Goal: Task Accomplishment & Management: Manage account settings

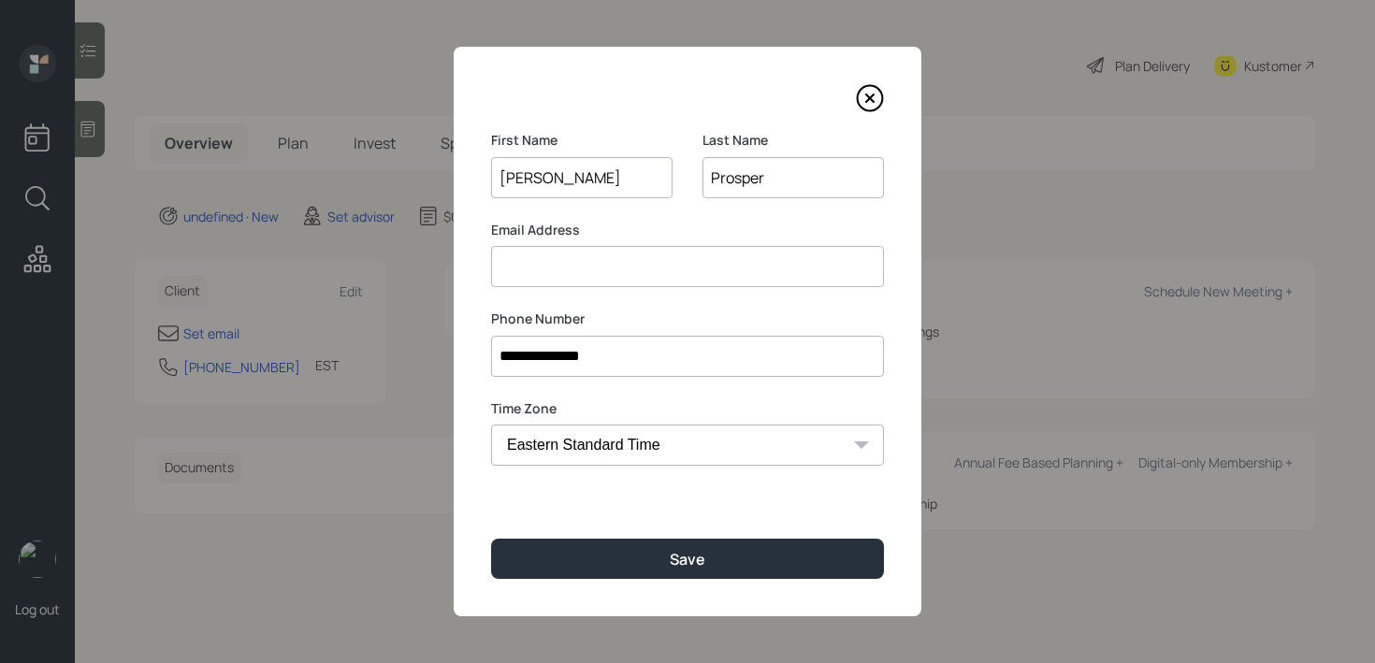
type input "Prosper"
click at [692, 258] on input at bounding box center [687, 266] width 393 height 41
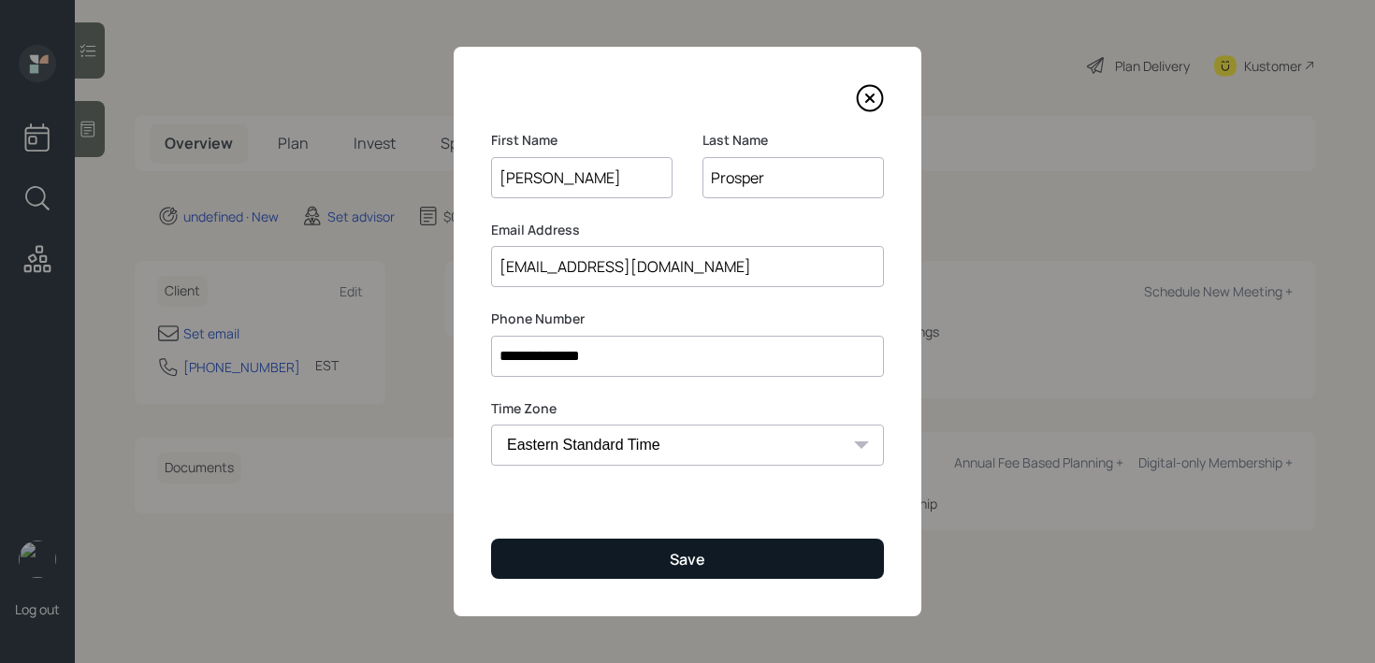
type input "[EMAIL_ADDRESS][DOMAIN_NAME]"
click at [800, 563] on button "Save" at bounding box center [687, 559] width 393 height 40
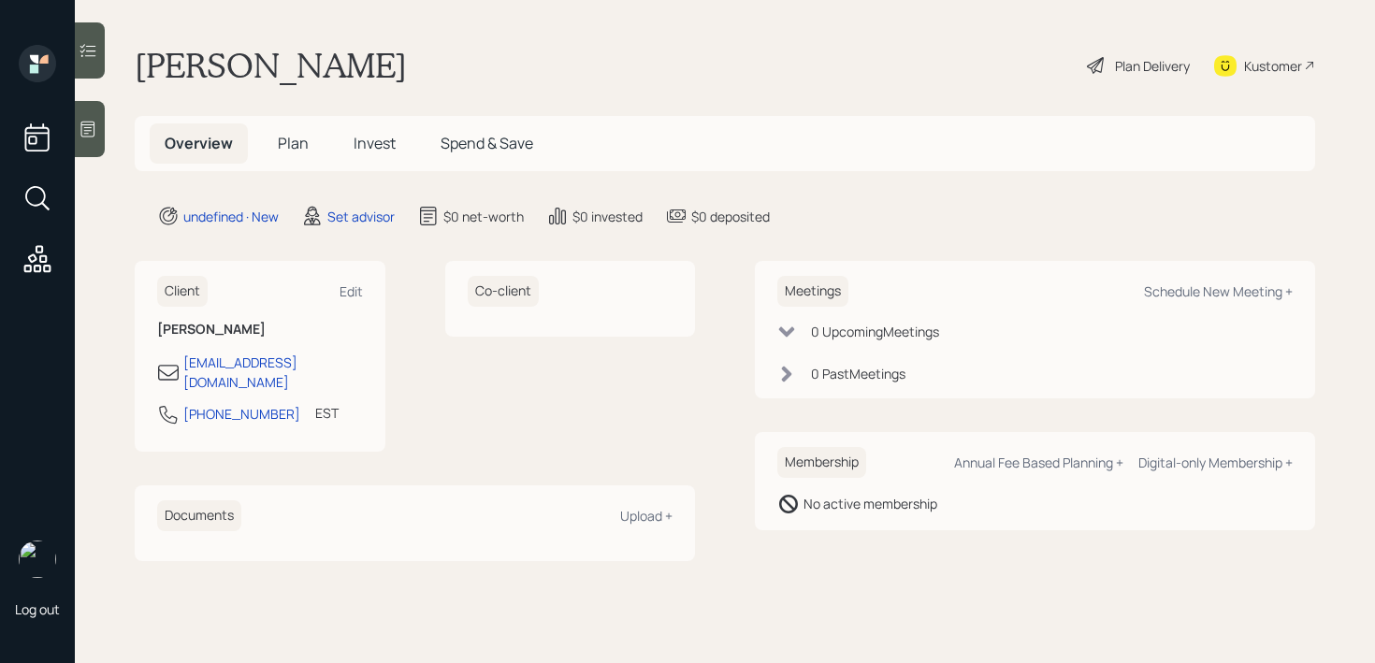
click at [107, 124] on main "[PERSON_NAME] Plan Delivery Kustomer Overview Plan Invest Spend & Save undefine…" at bounding box center [725, 331] width 1300 height 663
click at [94, 125] on icon at bounding box center [88, 129] width 19 height 19
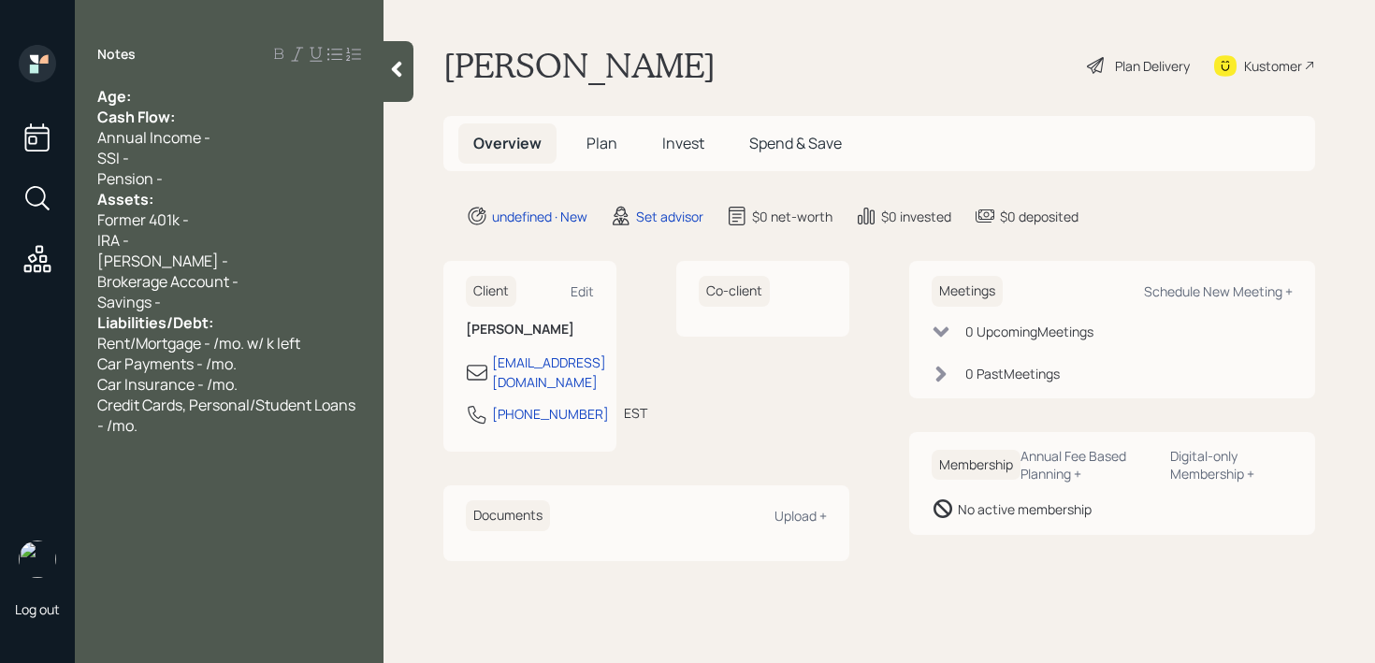
click at [241, 88] on div "Age:" at bounding box center [229, 96] width 264 height 21
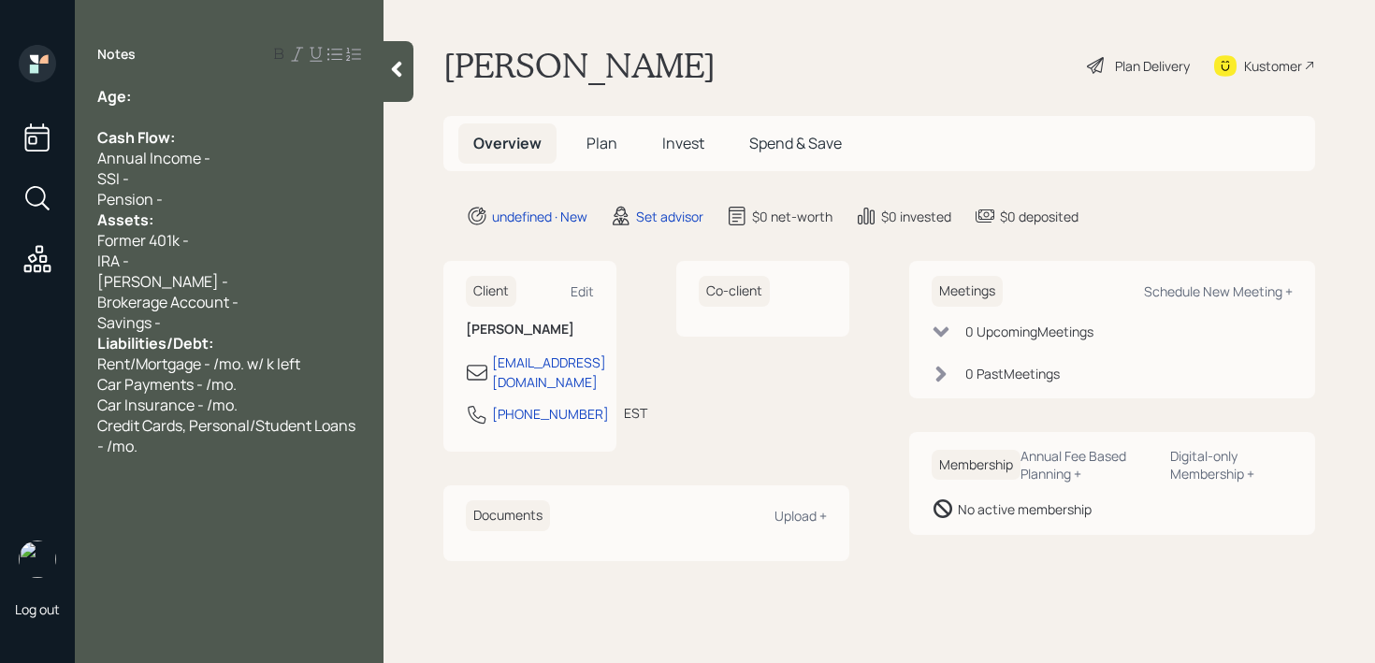
click at [213, 196] on div "Pension -" at bounding box center [229, 199] width 264 height 21
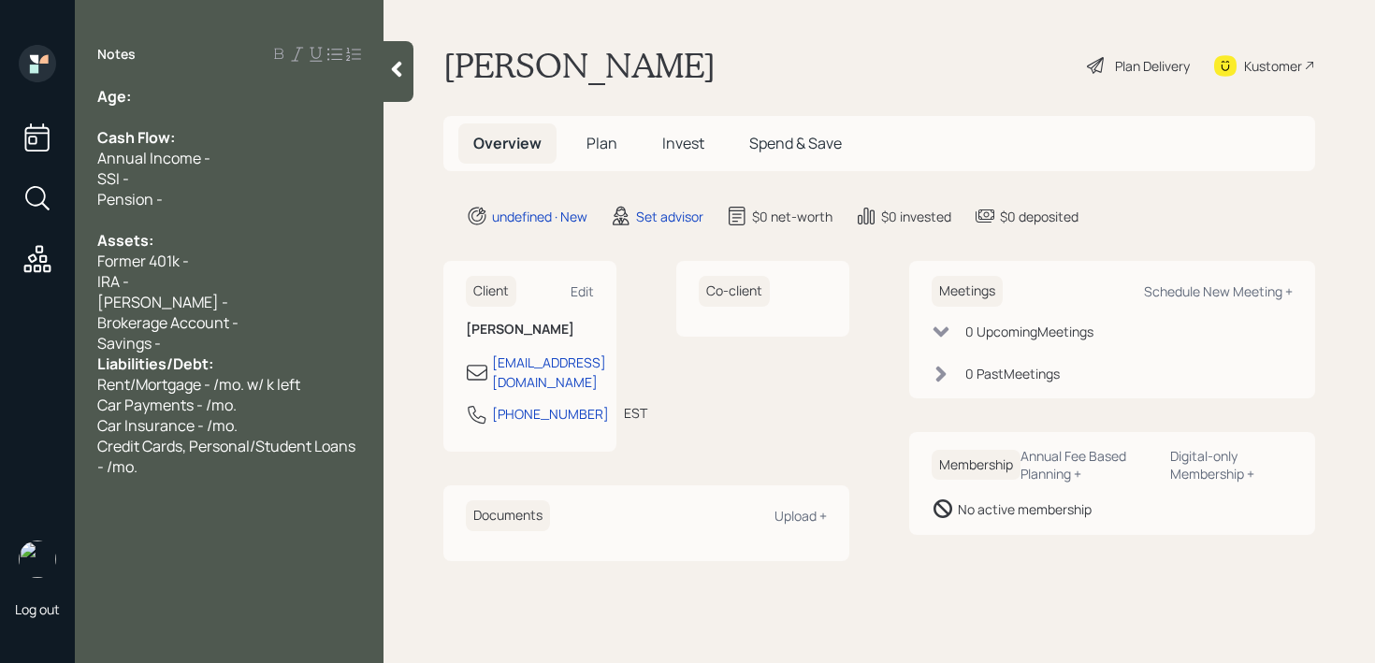
click at [231, 342] on div "Savings -" at bounding box center [229, 343] width 264 height 21
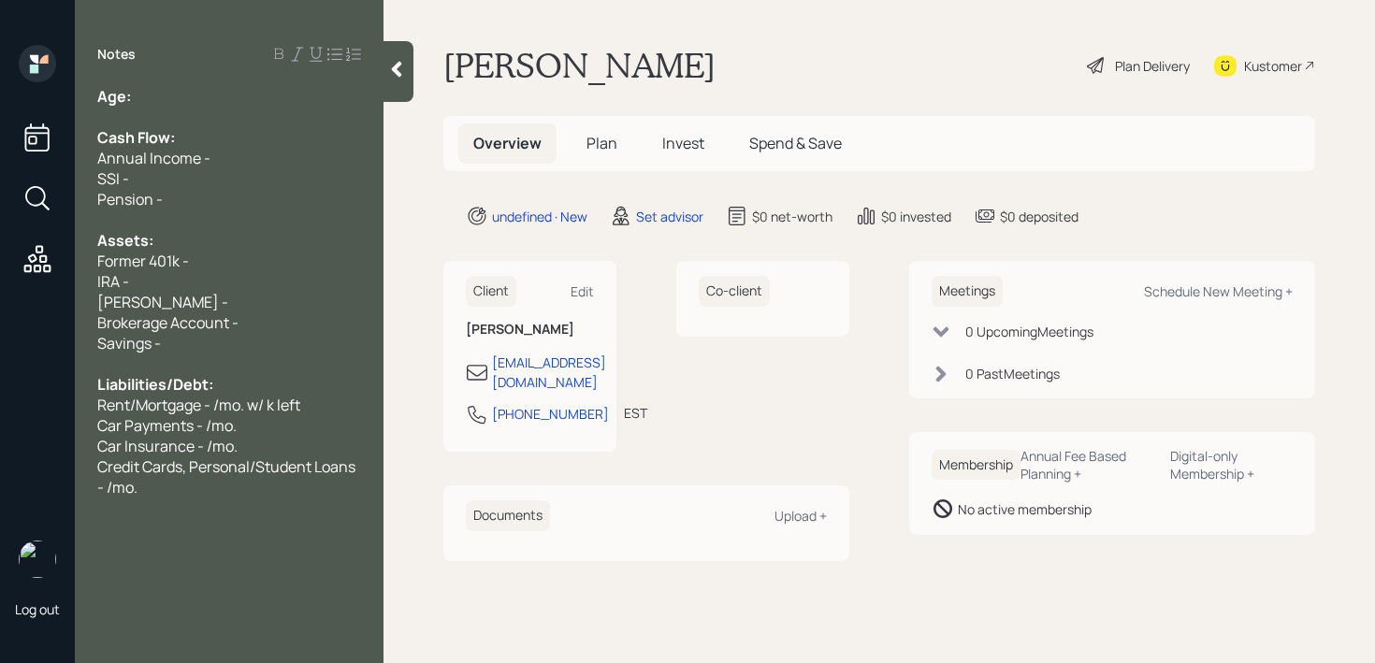
click at [237, 115] on div at bounding box center [229, 117] width 264 height 21
click at [246, 95] on div "Age:" at bounding box center [229, 96] width 264 height 21
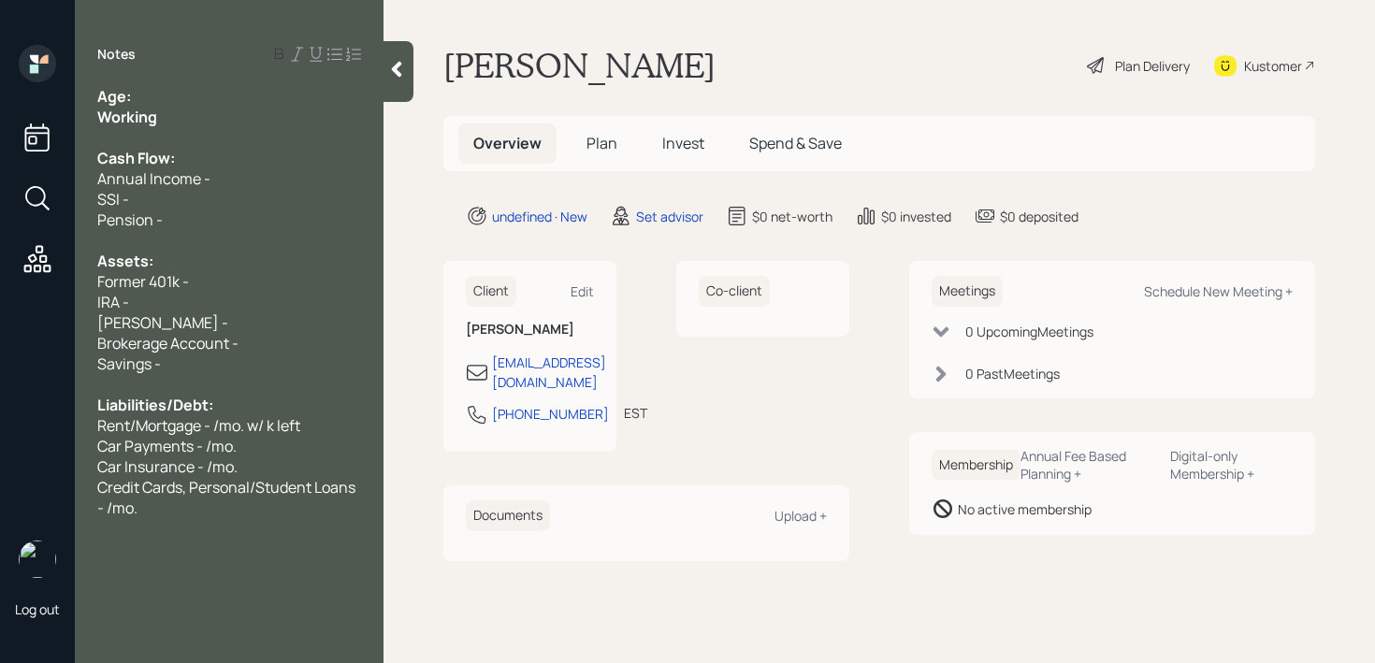
drag, startPoint x: 180, startPoint y: 131, endPoint x: 7, endPoint y: 131, distance: 173.0
click at [7, 131] on div "Log out Notes Age: Working Cash Flow: Annual Income - SSI - Pension - Assets: F…" at bounding box center [687, 331] width 1375 height 663
drag, startPoint x: 159, startPoint y: 111, endPoint x: 28, endPoint y: 114, distance: 131.0
click at [28, 114] on div "Log out Notes Age: Working Cash Flow: Annual Income - SSI - Pension - Assets: F…" at bounding box center [687, 331] width 1375 height 663
click at [114, 96] on span "Age:" at bounding box center [114, 96] width 34 height 21
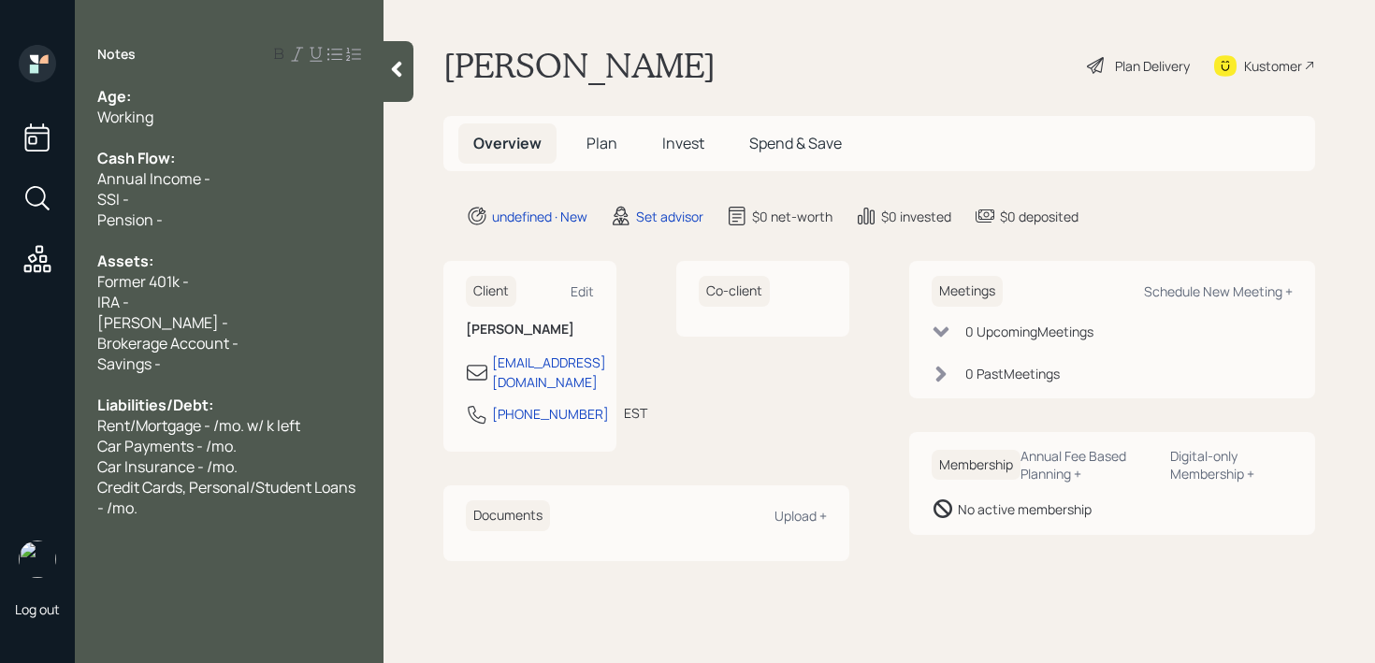
click at [134, 96] on div "Age:" at bounding box center [229, 96] width 264 height 21
drag, startPoint x: 193, startPoint y: 92, endPoint x: 136, endPoint y: 93, distance: 57.1
click at [136, 93] on div "Age: [DEMOGRAPHIC_DATA] & 59" at bounding box center [229, 96] width 264 height 21
click at [189, 114] on div "Working" at bounding box center [229, 117] width 264 height 21
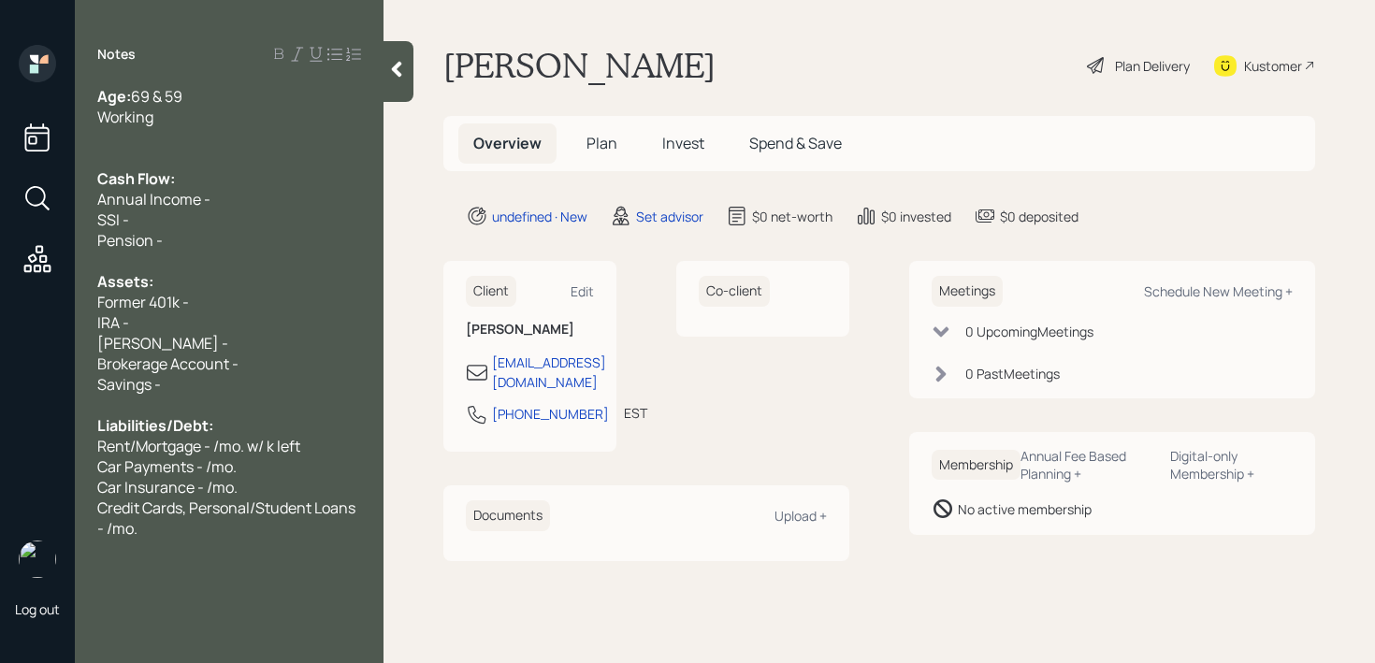
click at [181, 109] on div "Working" at bounding box center [229, 117] width 264 height 21
click at [233, 182] on div "Cash Flow:" at bounding box center [229, 178] width 264 height 21
click at [237, 154] on div at bounding box center [229, 158] width 264 height 21
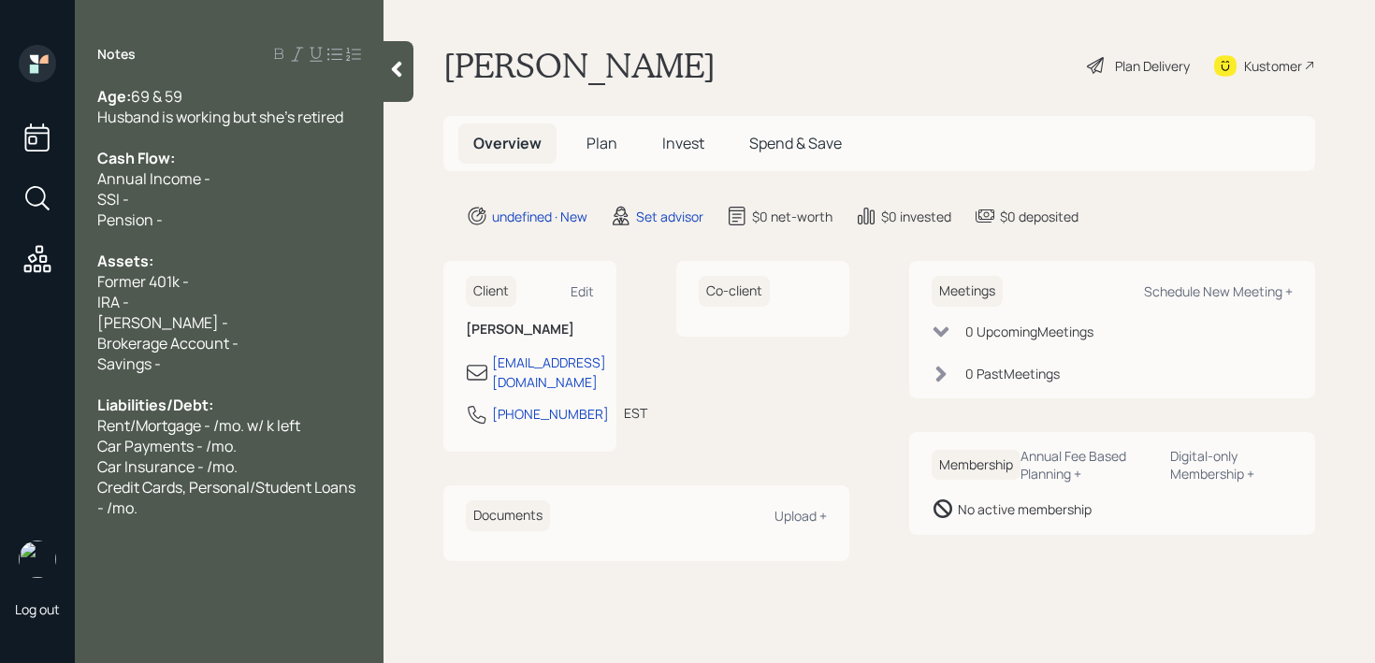
click at [349, 114] on div "Husband is working but she's retired" at bounding box center [229, 117] width 264 height 21
click at [237, 219] on div "Pension -" at bounding box center [229, 220] width 264 height 21
click at [243, 197] on div "SSI -" at bounding box center [229, 199] width 264 height 21
click at [250, 194] on div "SSI -" at bounding box center [229, 199] width 264 height 21
click at [251, 186] on div "Annual Income -" at bounding box center [229, 178] width 264 height 21
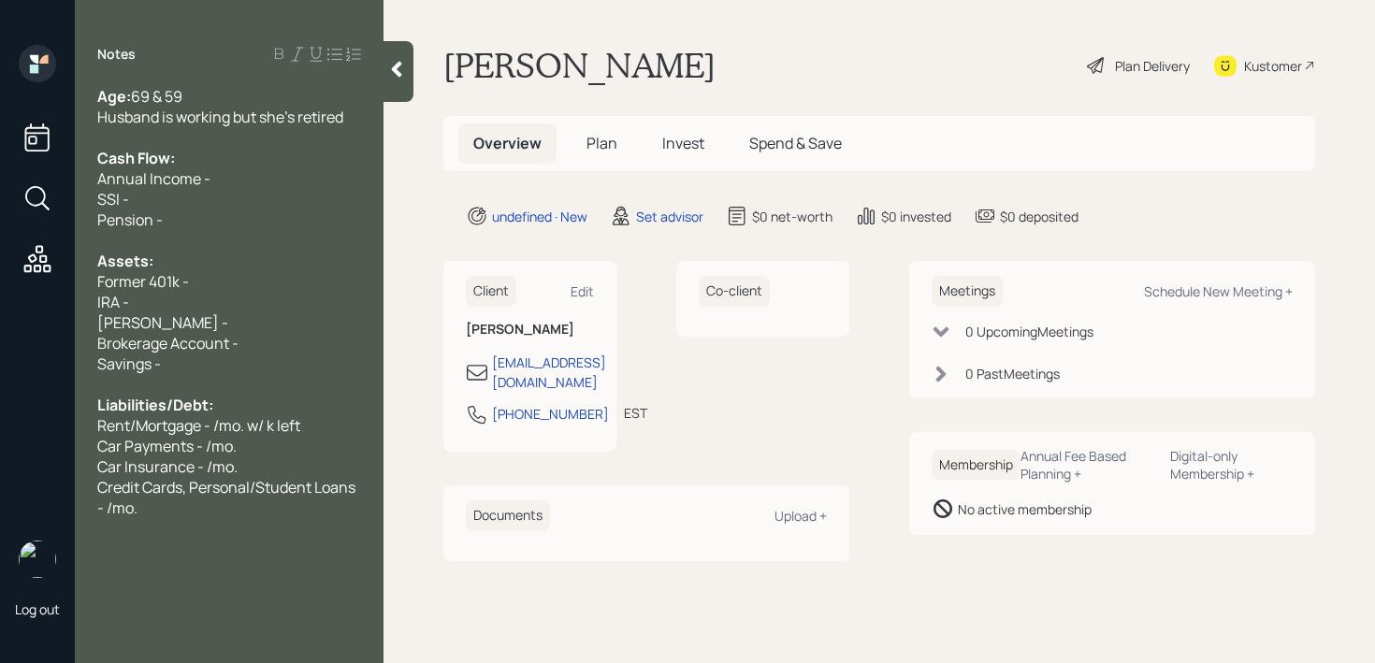
click at [239, 224] on div "Pension -" at bounding box center [229, 220] width 264 height 21
click at [239, 234] on div at bounding box center [229, 240] width 264 height 21
click at [240, 199] on div "SSI -" at bounding box center [229, 199] width 264 height 21
click at [253, 181] on div "Annual Income -" at bounding box center [229, 178] width 264 height 21
click at [349, 123] on div "Husband is working but she's retired" at bounding box center [229, 117] width 264 height 21
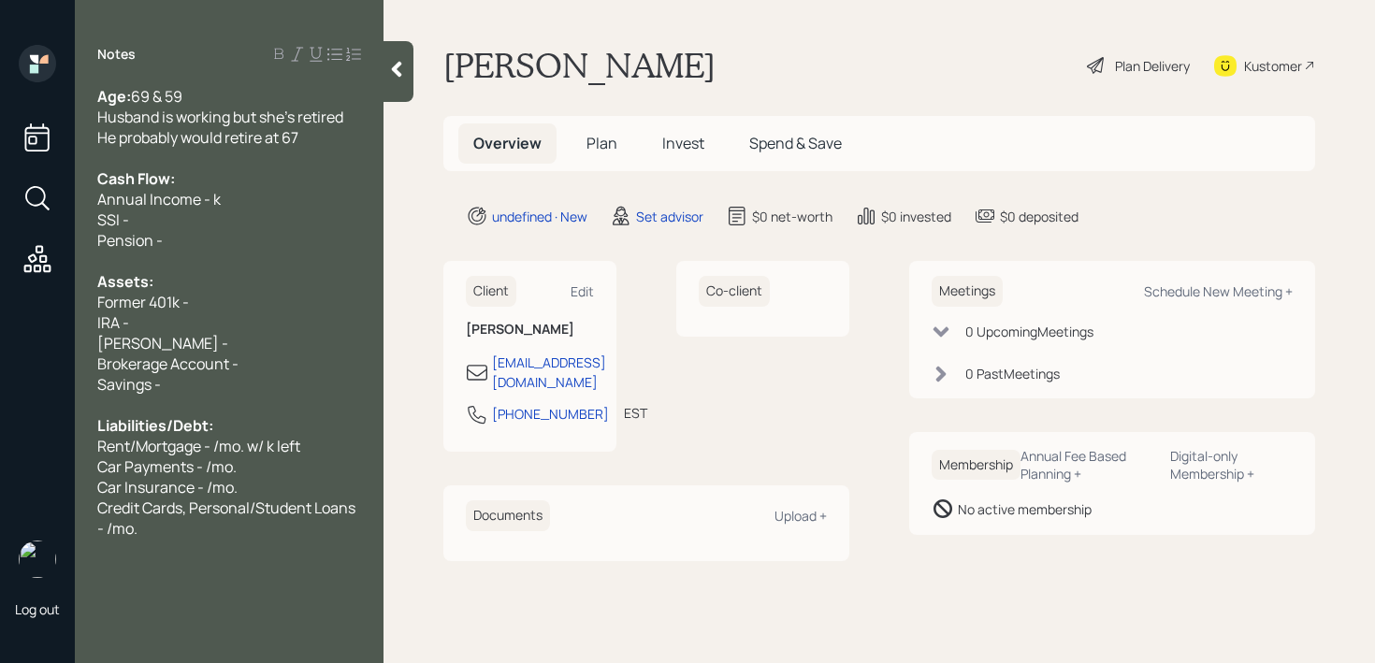
click at [226, 295] on div "Former 401k -" at bounding box center [229, 302] width 264 height 21
drag, startPoint x: 150, startPoint y: 307, endPoint x: 16, endPoint y: 307, distance: 133.7
click at [16, 307] on div "Log out Notes Age: [DEMOGRAPHIC_DATA] & 59 Husband is working but she's retired…" at bounding box center [687, 331] width 1375 height 663
click at [216, 399] on div at bounding box center [229, 405] width 264 height 21
click at [238, 378] on div "Savings -" at bounding box center [229, 384] width 264 height 21
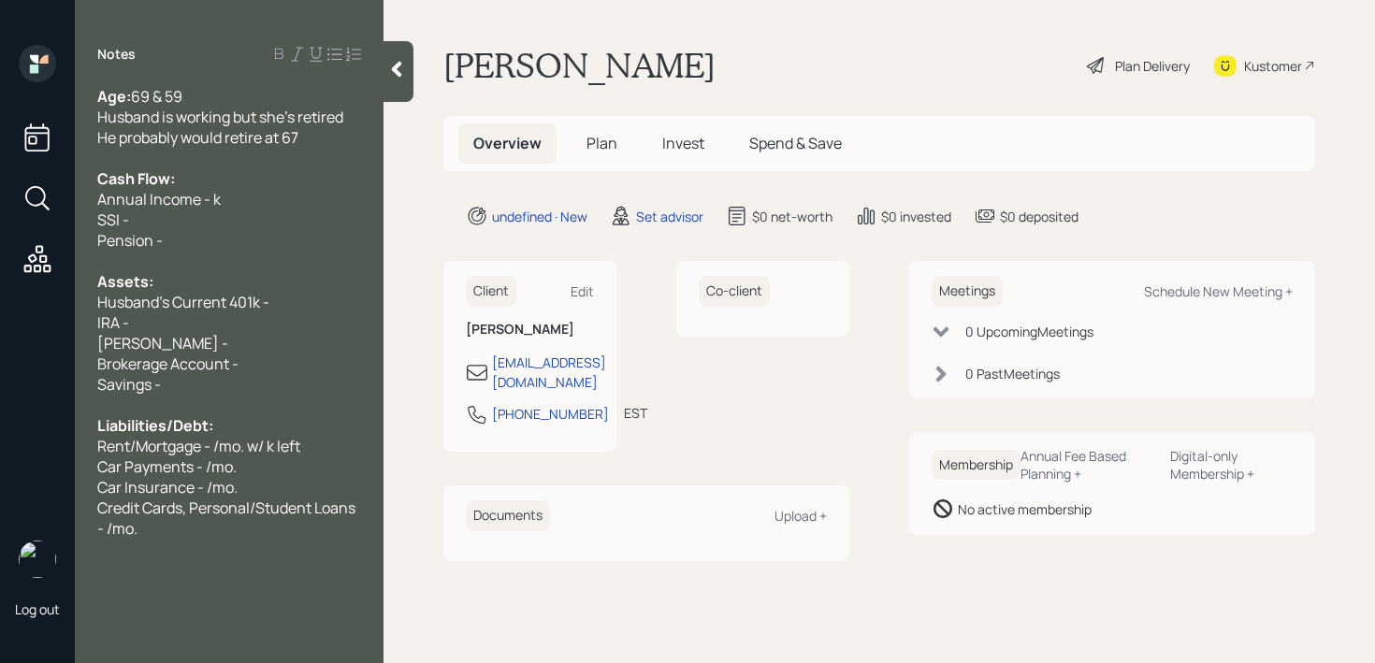
click at [250, 356] on div "Brokerage Account -" at bounding box center [229, 364] width 264 height 21
click at [257, 351] on div "[PERSON_NAME] -" at bounding box center [229, 343] width 264 height 21
click at [271, 315] on div "IRA -" at bounding box center [229, 322] width 264 height 21
click at [260, 358] on div "Brokerage Account -" at bounding box center [229, 364] width 264 height 21
click at [261, 333] on div "[PERSON_NAME] -" at bounding box center [229, 343] width 264 height 21
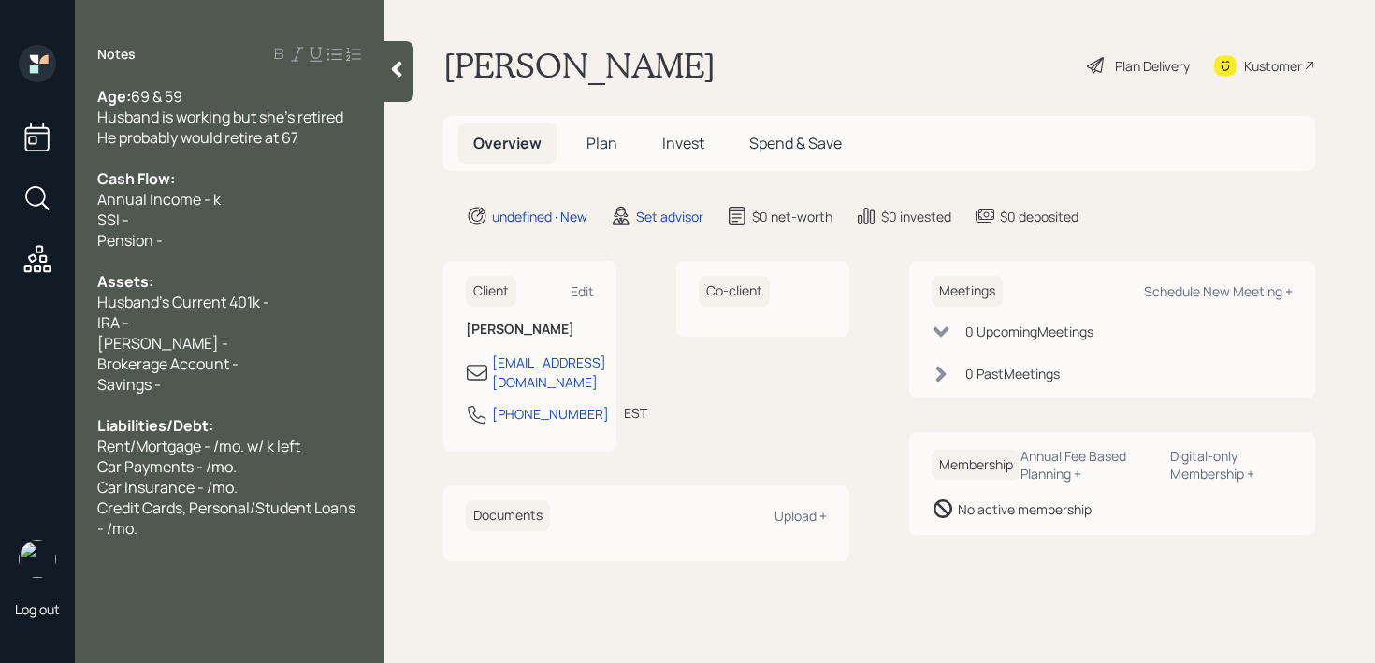
click at [263, 319] on div "IRA -" at bounding box center [229, 322] width 264 height 21
click at [263, 340] on div "[PERSON_NAME] -" at bounding box center [229, 343] width 264 height 21
click at [263, 331] on div "IRA -" at bounding box center [229, 322] width 264 height 21
click at [263, 351] on div "[PERSON_NAME] -" at bounding box center [229, 343] width 264 height 21
click at [258, 415] on div "Liabilities/Debt:" at bounding box center [229, 425] width 264 height 21
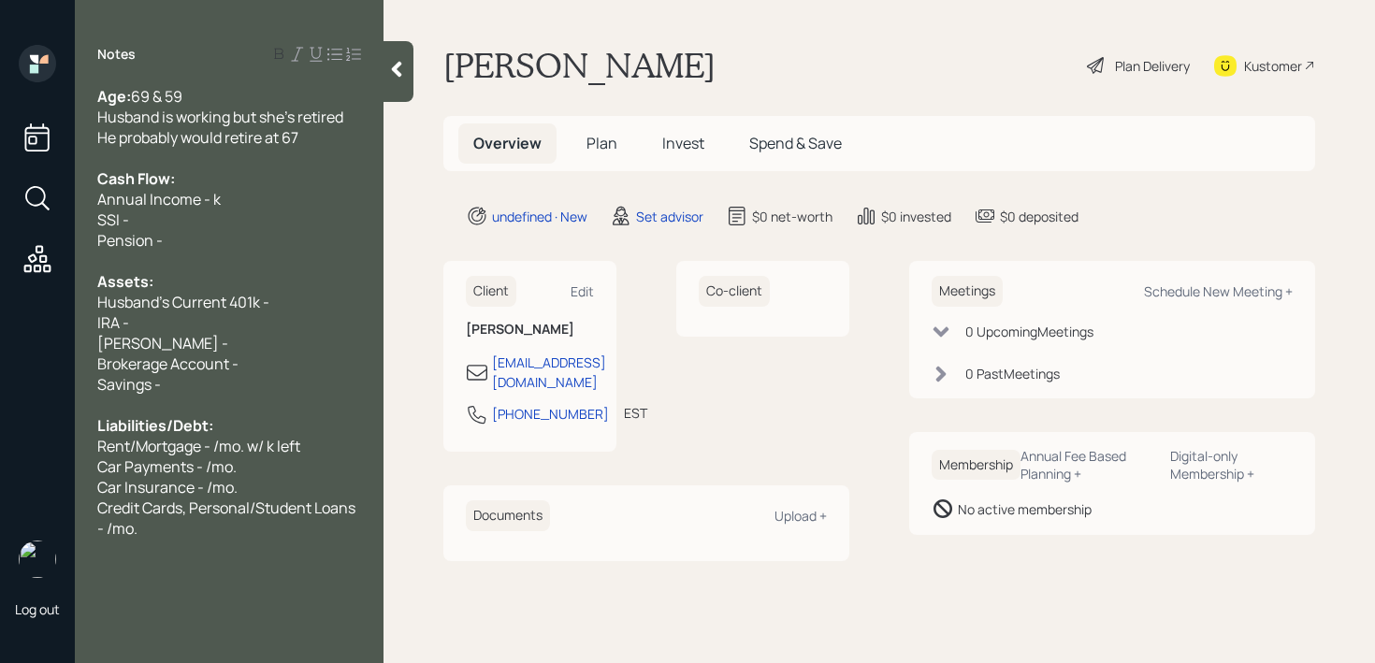
click at [271, 382] on div "Savings -" at bounding box center [229, 384] width 264 height 21
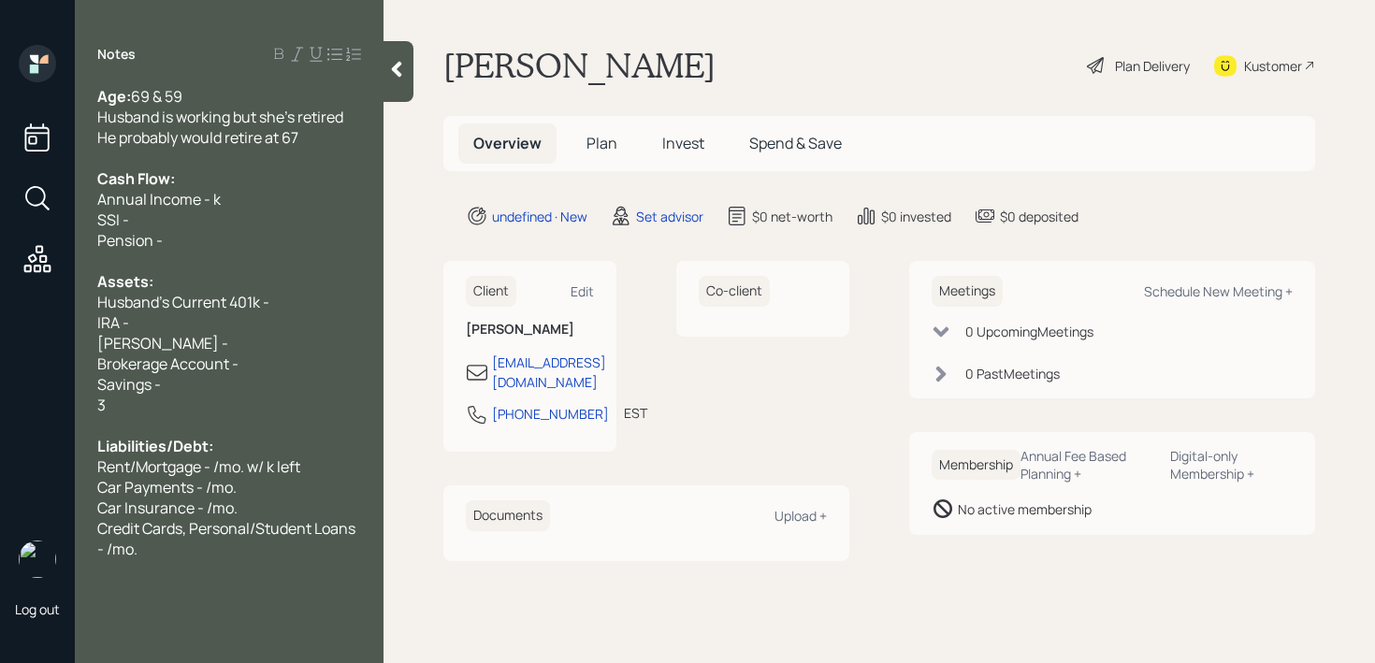
click at [270, 383] on div "Savings -" at bounding box center [229, 384] width 264 height 21
drag, startPoint x: 238, startPoint y: 362, endPoint x: 0, endPoint y: 362, distance: 237.6
click at [0, 362] on div "Log out Notes Age: [DEMOGRAPHIC_DATA] & 59 Husband is working but she's retired…" at bounding box center [687, 331] width 1375 height 663
click at [323, 361] on div "Brokerage Account -" at bounding box center [229, 364] width 264 height 21
drag, startPoint x: 316, startPoint y: 360, endPoint x: 0, endPoint y: 360, distance: 316.1
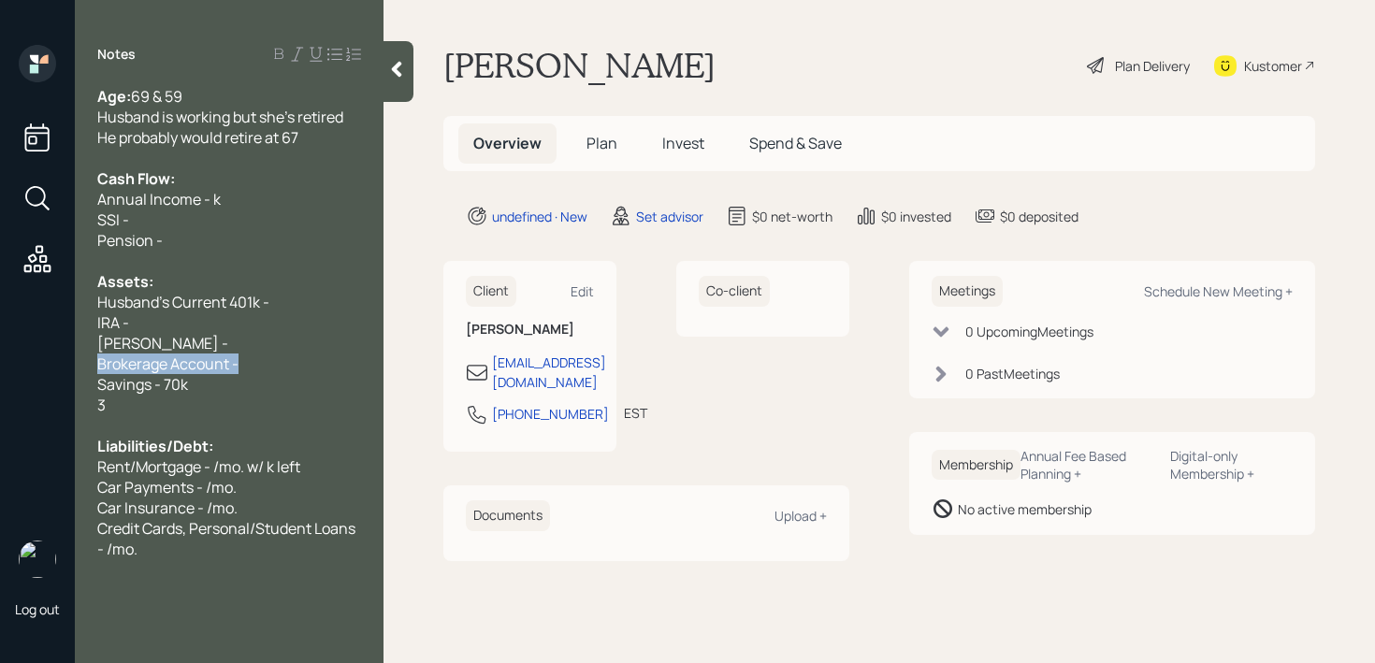
click at [0, 360] on div "Log out Notes Age: [DEMOGRAPHIC_DATA] & 59 Husband is working but she's retired…" at bounding box center [687, 331] width 1375 height 663
click at [181, 359] on span "Brokerage Account -" at bounding box center [167, 364] width 141 height 21
drag, startPoint x: 255, startPoint y: 359, endPoint x: 2, endPoint y: 359, distance: 253.5
click at [2, 359] on div "Log out Notes Age: [DEMOGRAPHIC_DATA] & 59 Husband is working but she's retired…" at bounding box center [687, 331] width 1375 height 663
click at [197, 359] on span "Brokerage Account -" at bounding box center [167, 364] width 141 height 21
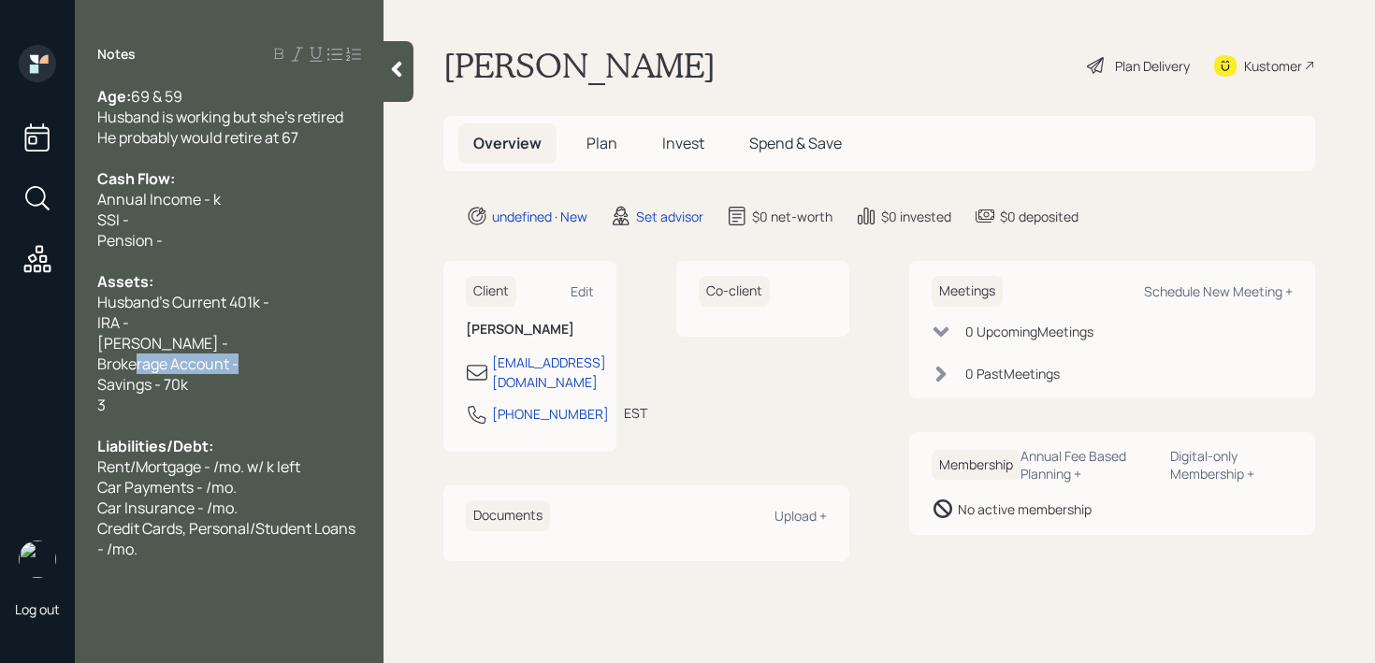
drag, startPoint x: 288, startPoint y: 359, endPoint x: 0, endPoint y: 359, distance: 288.1
click at [0, 359] on div "Log out Notes Age: [DEMOGRAPHIC_DATA] & 59 Husband is working but she's retired…" at bounding box center [687, 331] width 1375 height 663
click at [318, 362] on div "Brokerage Account -" at bounding box center [229, 364] width 264 height 21
click at [310, 399] on div "3" at bounding box center [229, 405] width 264 height 21
click at [324, 381] on div "Savings - 70k" at bounding box center [229, 384] width 264 height 21
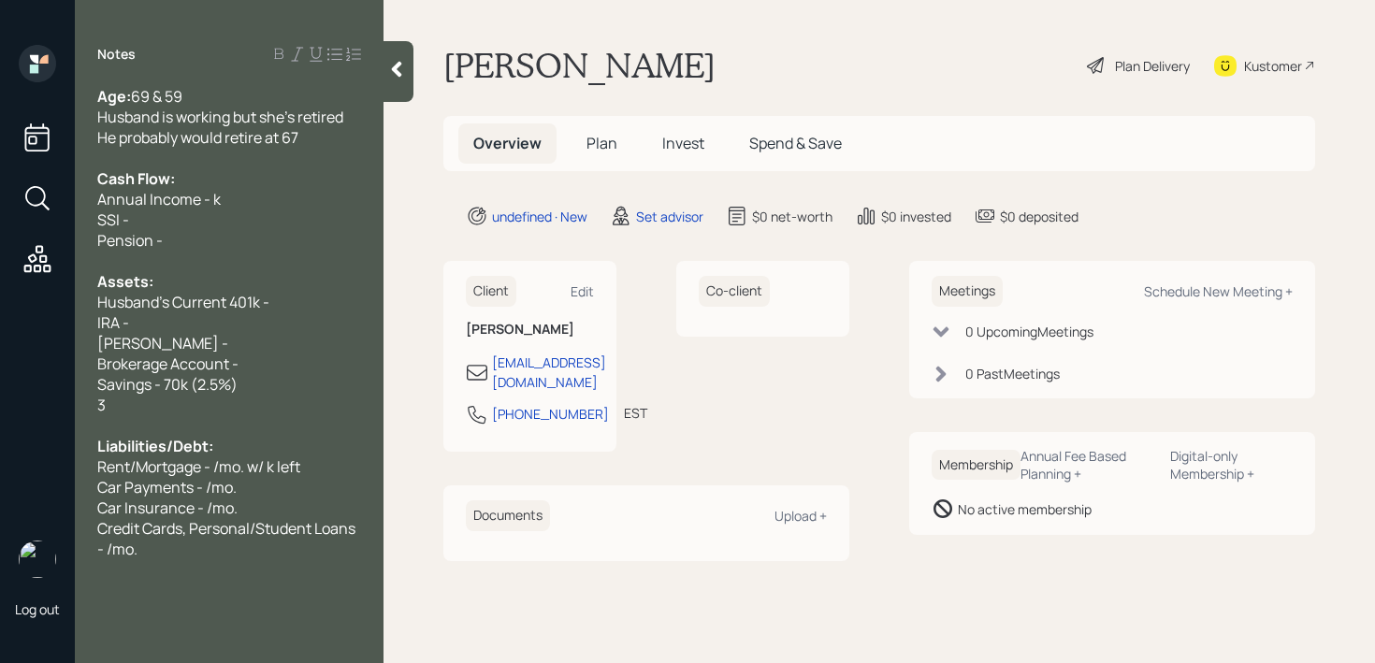
click at [316, 368] on div "Brokerage Account -" at bounding box center [229, 364] width 264 height 21
drag, startPoint x: 179, startPoint y: 329, endPoint x: 71, endPoint y: 326, distance: 107.6
click at [71, 326] on div "Log out Notes Age: [DEMOGRAPHIC_DATA] & 59 Husband is working but she's retired…" at bounding box center [687, 331] width 1375 height 663
click at [78, 326] on div "Age: [DEMOGRAPHIC_DATA] & 59 Husband is working but she's retired He probably w…" at bounding box center [229, 322] width 309 height 473
drag, startPoint x: 170, startPoint y: 342, endPoint x: 89, endPoint y: 321, distance: 84.2
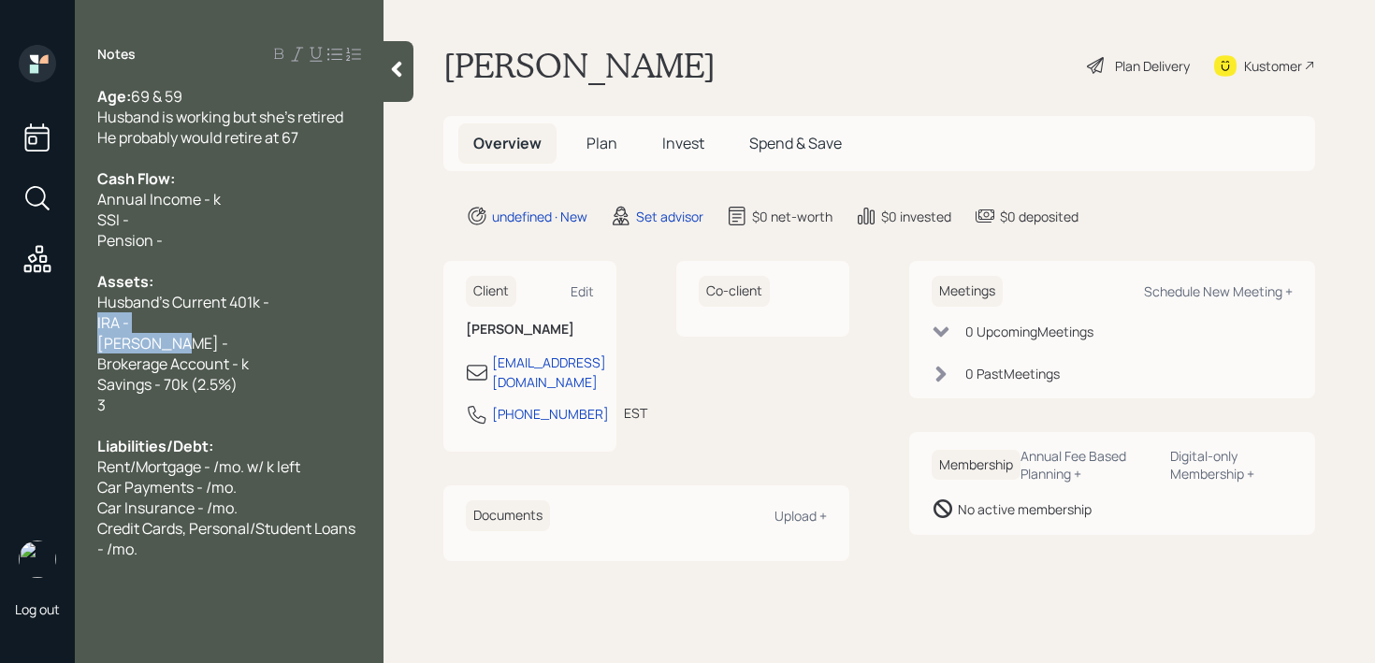
click at [89, 321] on div "Age: [DEMOGRAPHIC_DATA] & 59 Husband is working but she's retired He probably w…" at bounding box center [229, 322] width 309 height 473
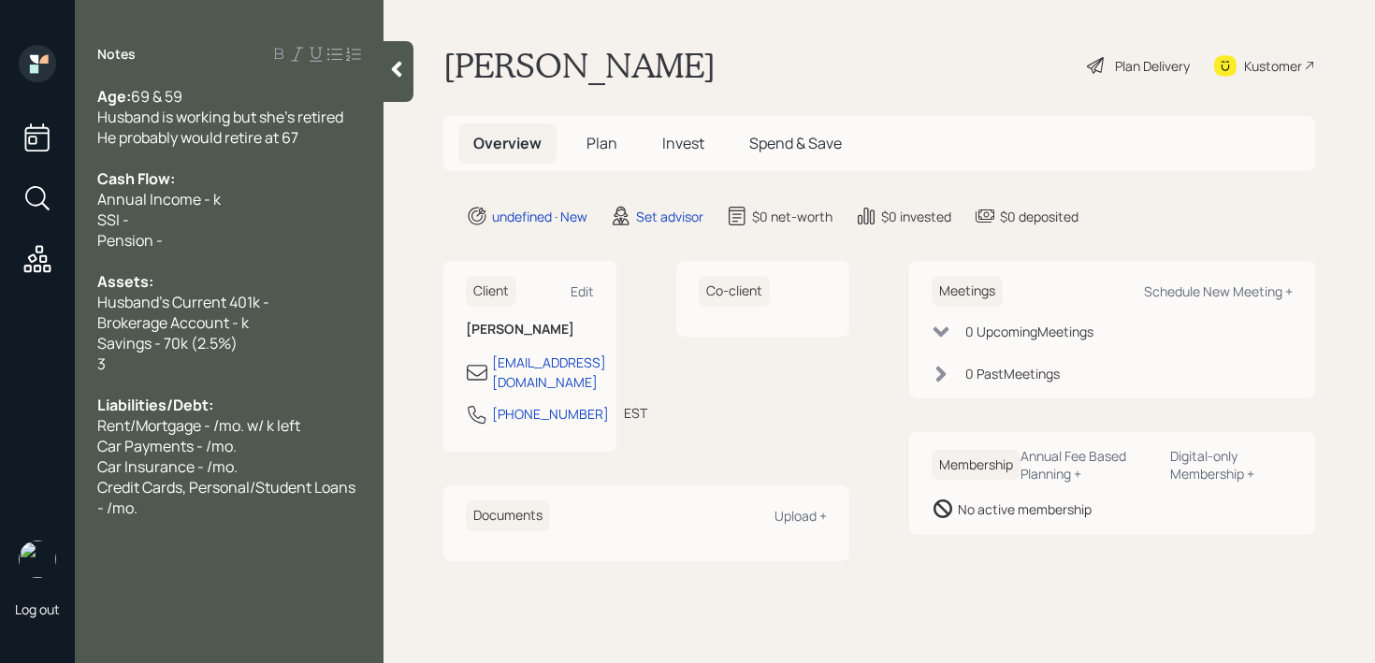
click at [249, 319] on div "Brokerage Account - k" at bounding box center [229, 322] width 264 height 21
drag, startPoint x: 282, startPoint y: 328, endPoint x: 0, endPoint y: 304, distance: 283.5
click at [0, 304] on div "Log out Notes Age: [DEMOGRAPHIC_DATA] & 59 Husband is working but she's retired…" at bounding box center [687, 331] width 1375 height 663
click at [142, 312] on span "Brokerage Account - k" at bounding box center [173, 322] width 152 height 21
drag, startPoint x: 256, startPoint y: 317, endPoint x: 0, endPoint y: 317, distance: 256.3
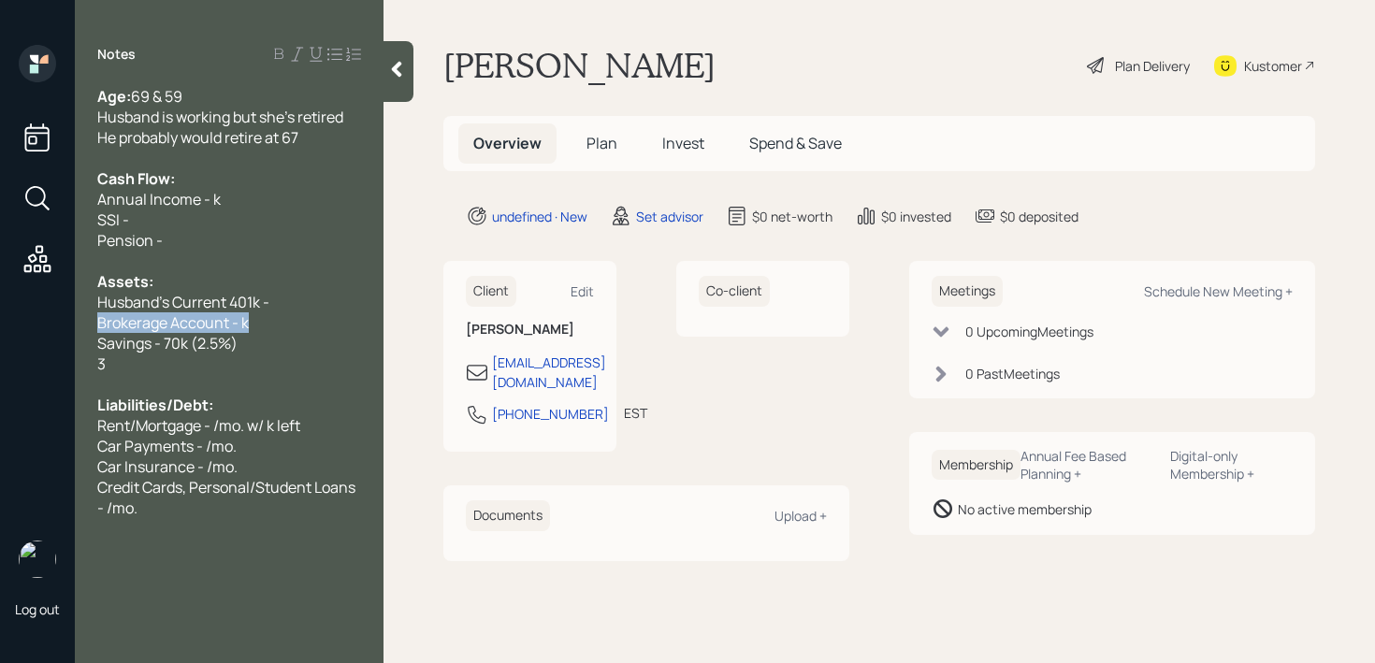
click at [0, 317] on div "Log out Notes Age: [DEMOGRAPHIC_DATA] & 59 Husband is working but she's retired…" at bounding box center [687, 331] width 1375 height 663
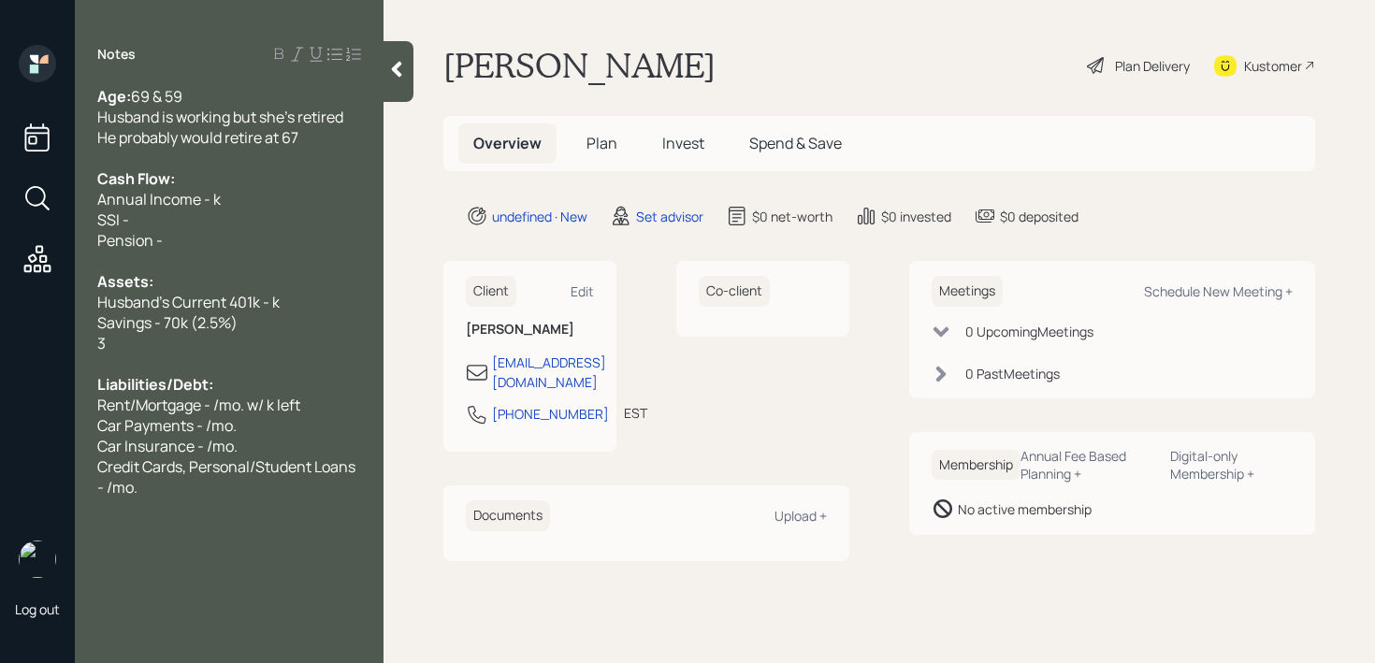
click at [297, 322] on div "Savings - 70k (2.5%)" at bounding box center [229, 322] width 264 height 21
click at [293, 290] on div "Age: [DEMOGRAPHIC_DATA] & 59 Husband is working but she's retired He probably w…" at bounding box center [229, 292] width 264 height 412
click at [271, 329] on div "Savings - 70k (2.5%)" at bounding box center [229, 322] width 264 height 21
click at [270, 245] on div "Pension -" at bounding box center [229, 240] width 264 height 21
click at [274, 222] on div "SSI -" at bounding box center [229, 220] width 264 height 21
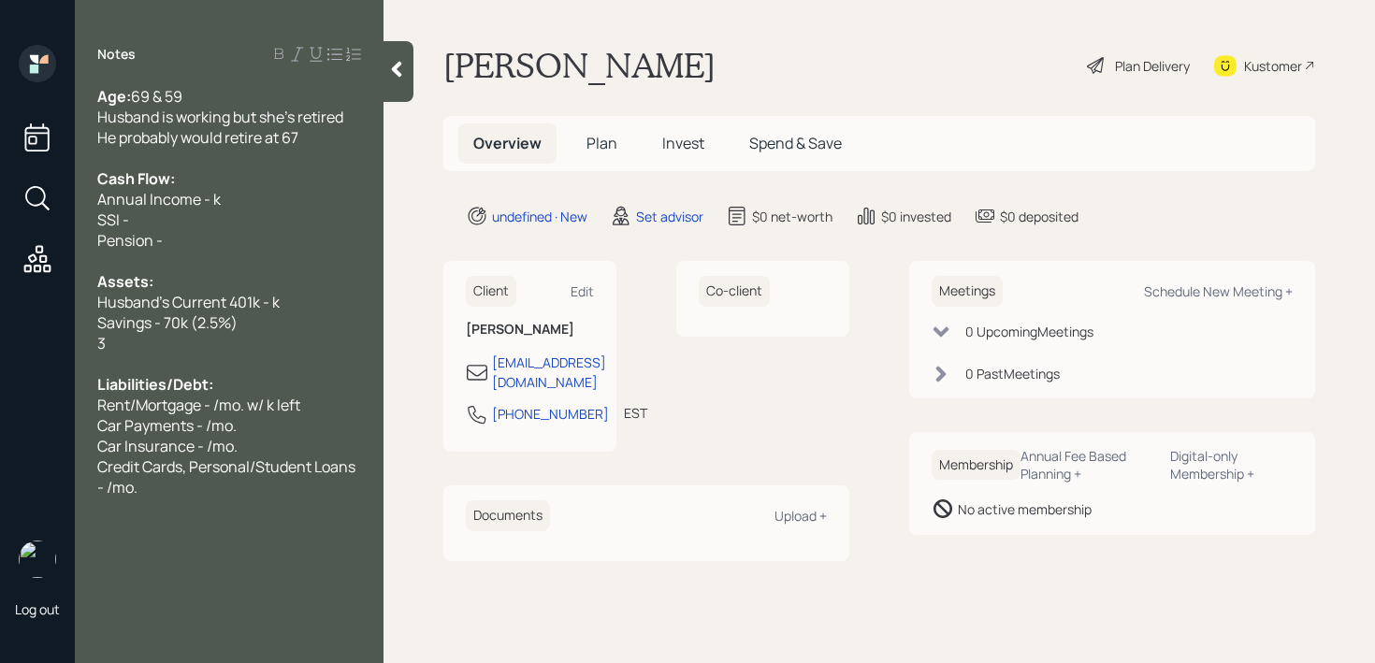
click at [271, 237] on div "Pension -" at bounding box center [229, 240] width 264 height 21
click at [274, 211] on div "SSI -" at bounding box center [229, 220] width 264 height 21
click at [274, 231] on div "Pension -" at bounding box center [229, 240] width 264 height 21
click at [274, 224] on div "SSI -" at bounding box center [229, 220] width 264 height 21
click at [274, 246] on div "Pension -" at bounding box center [229, 240] width 264 height 21
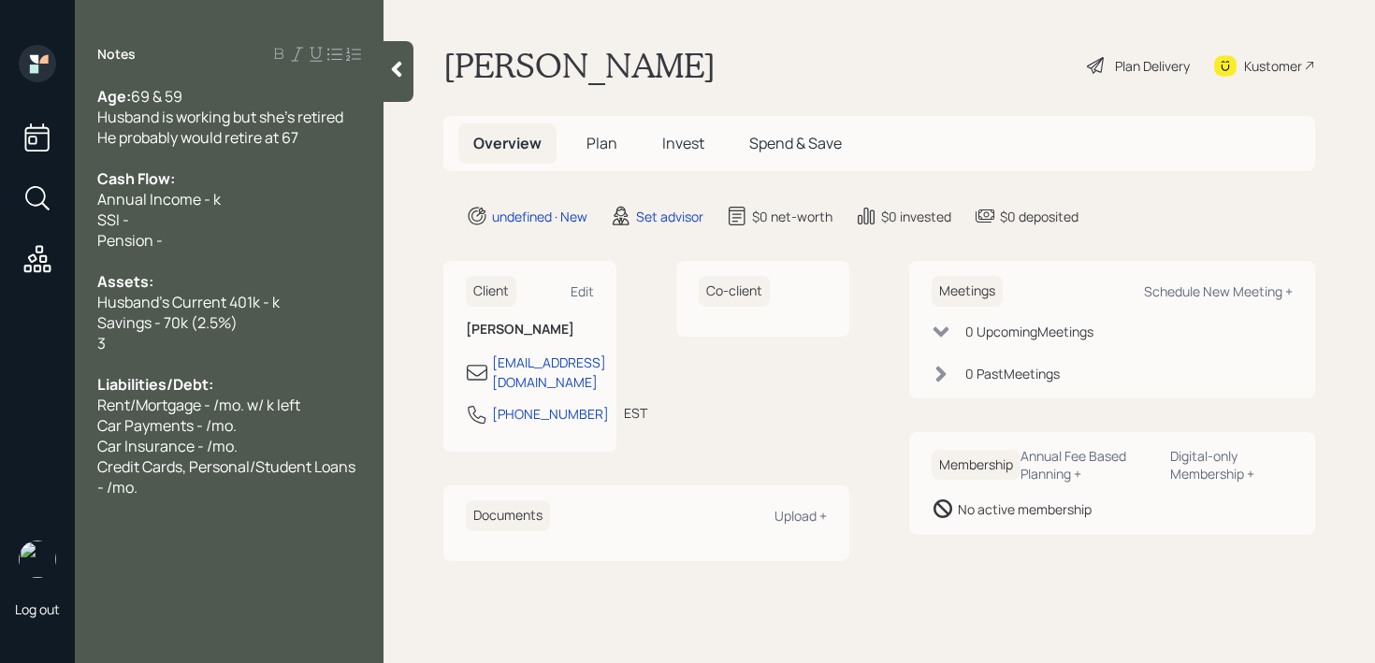
click at [276, 221] on div "SSI -" at bounding box center [229, 220] width 264 height 21
click at [276, 239] on div "Pension -" at bounding box center [229, 240] width 264 height 21
click at [276, 223] on div "SSI -" at bounding box center [229, 220] width 264 height 21
click at [276, 237] on div "Pension -" at bounding box center [229, 240] width 264 height 21
click at [225, 95] on div "Age: [DEMOGRAPHIC_DATA] & 59" at bounding box center [229, 96] width 264 height 21
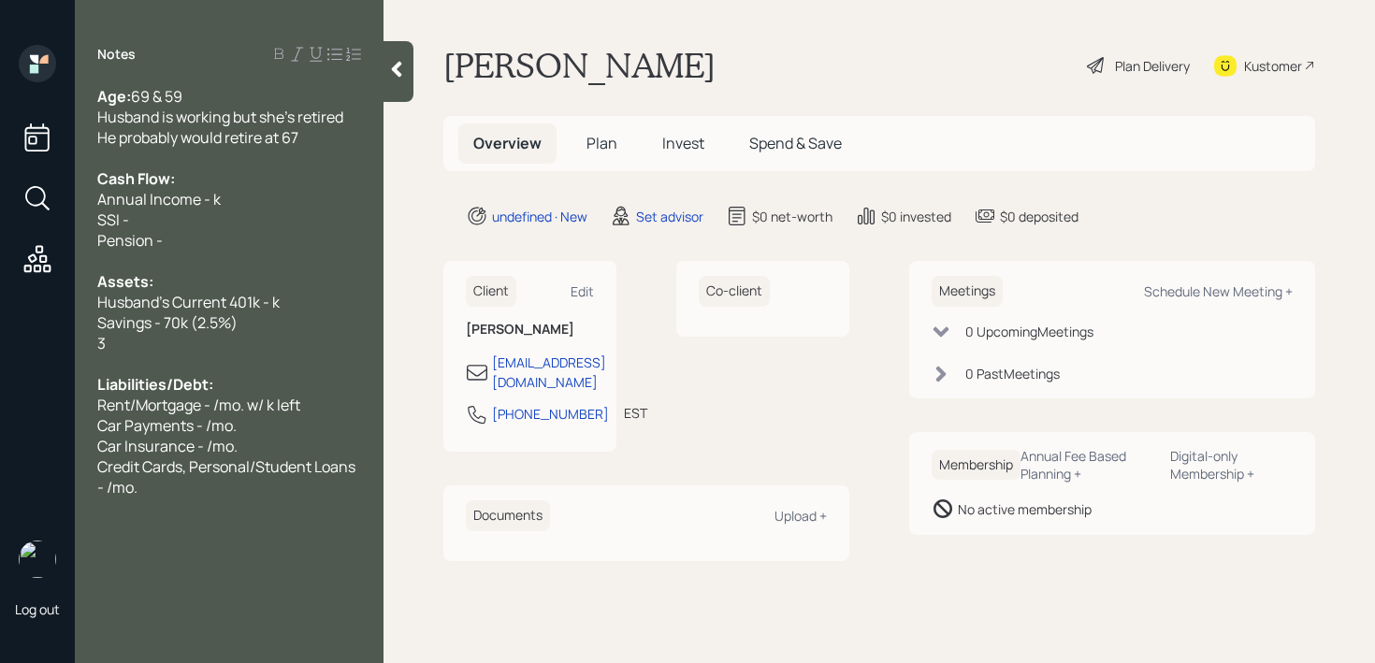
click at [291, 194] on div "Annual Income - k" at bounding box center [229, 199] width 264 height 21
click at [284, 228] on div "SSI -" at bounding box center [229, 220] width 264 height 21
